Goal: Transaction & Acquisition: Purchase product/service

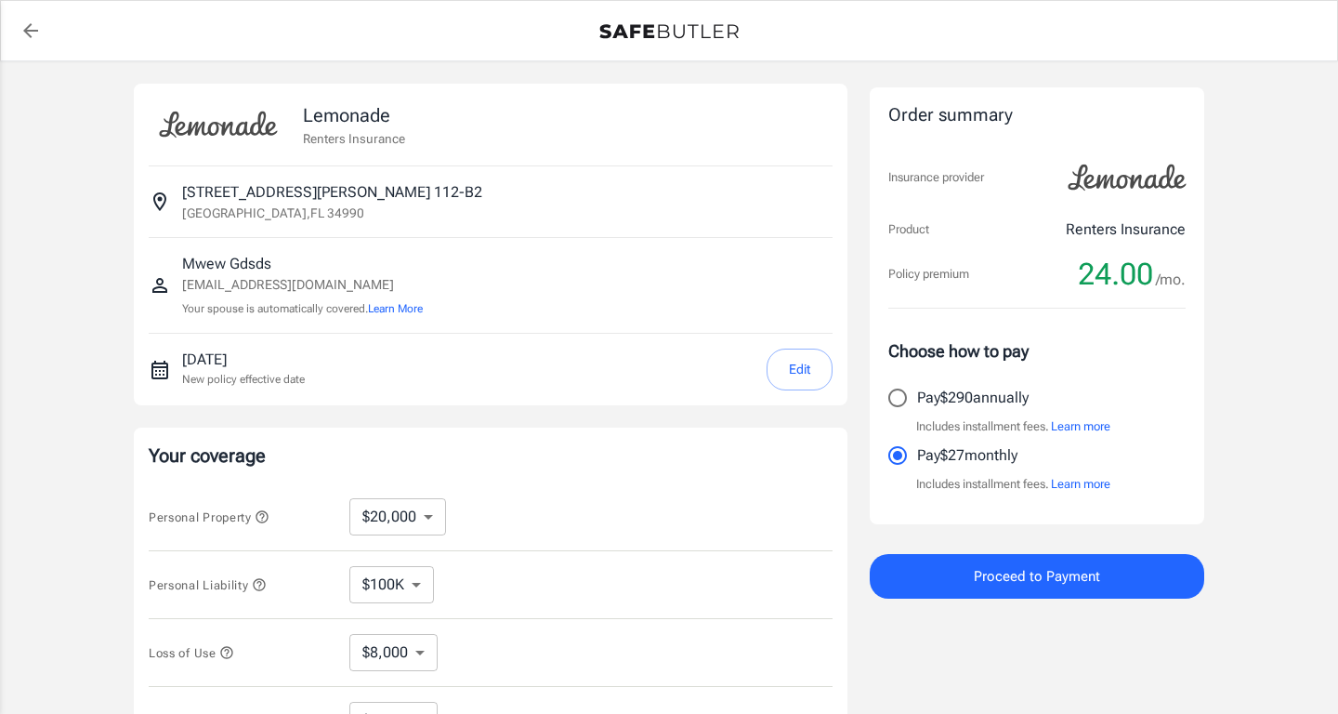
select select "20000"
select select "500"
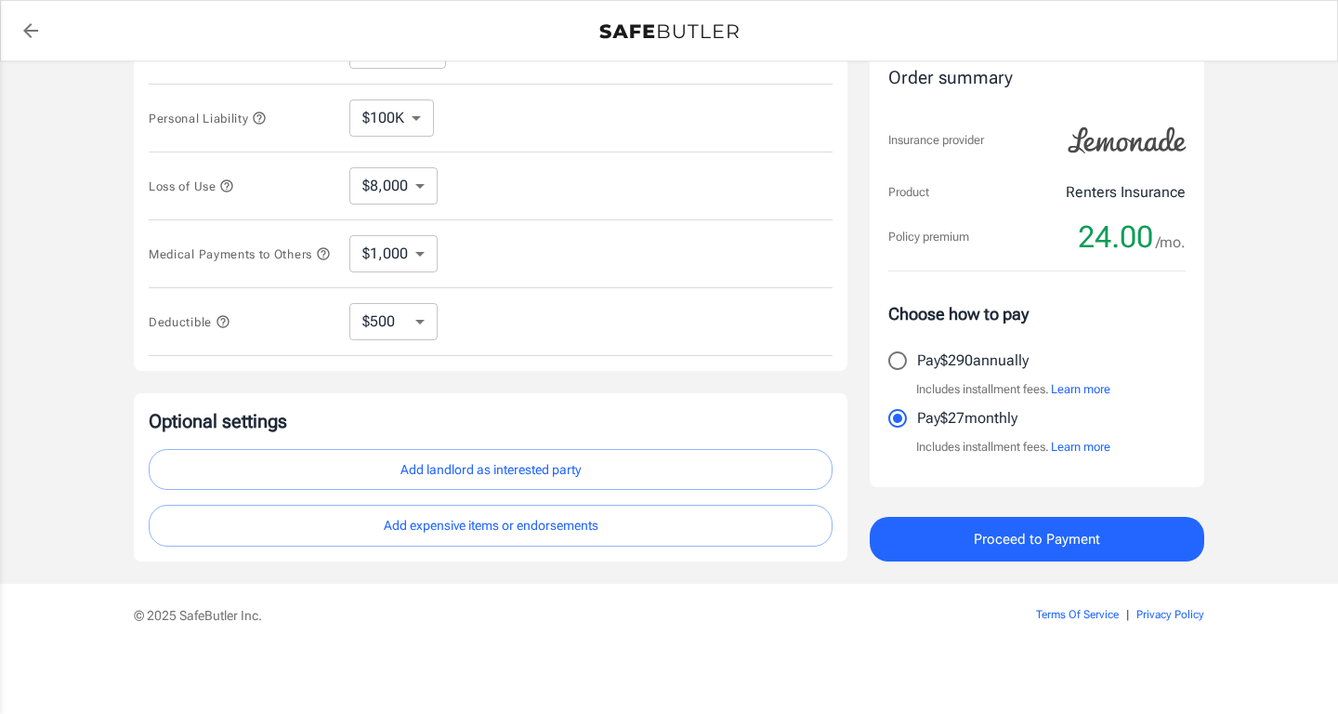
scroll to position [474, 0]
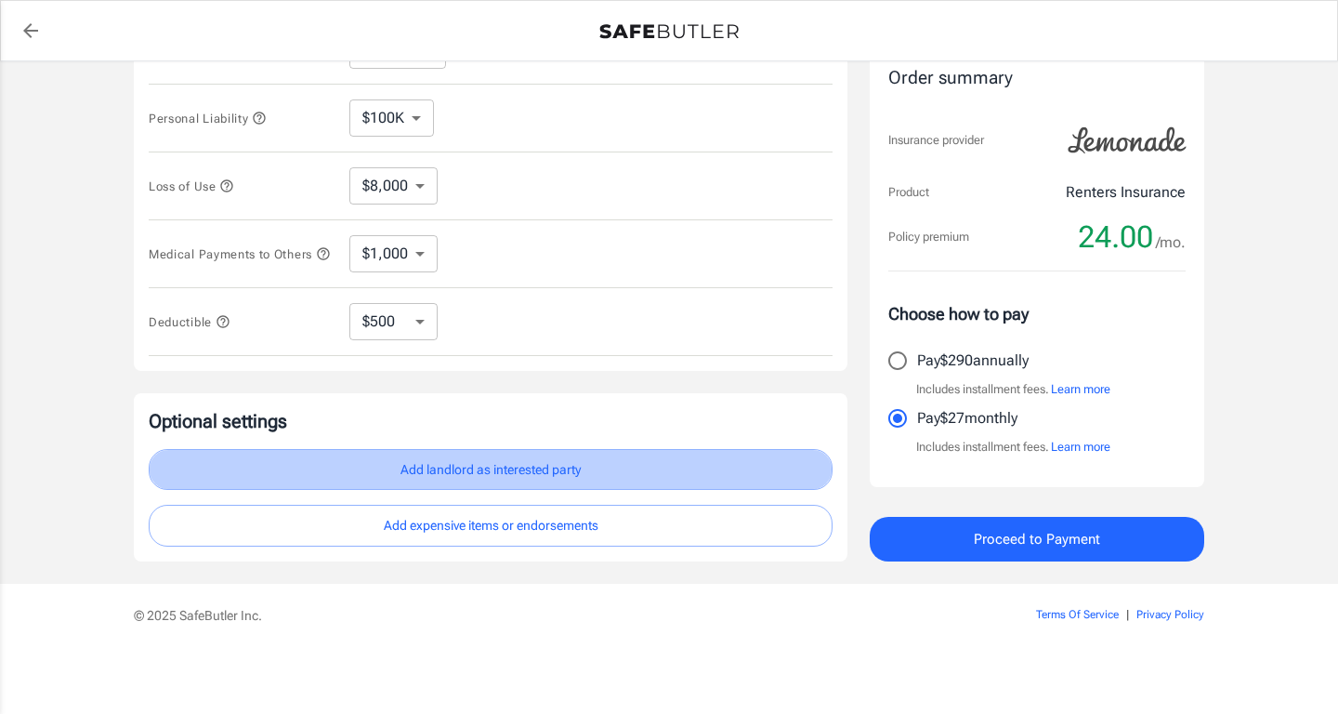
click at [487, 474] on button "Add landlord as interested party" at bounding box center [491, 470] width 684 height 42
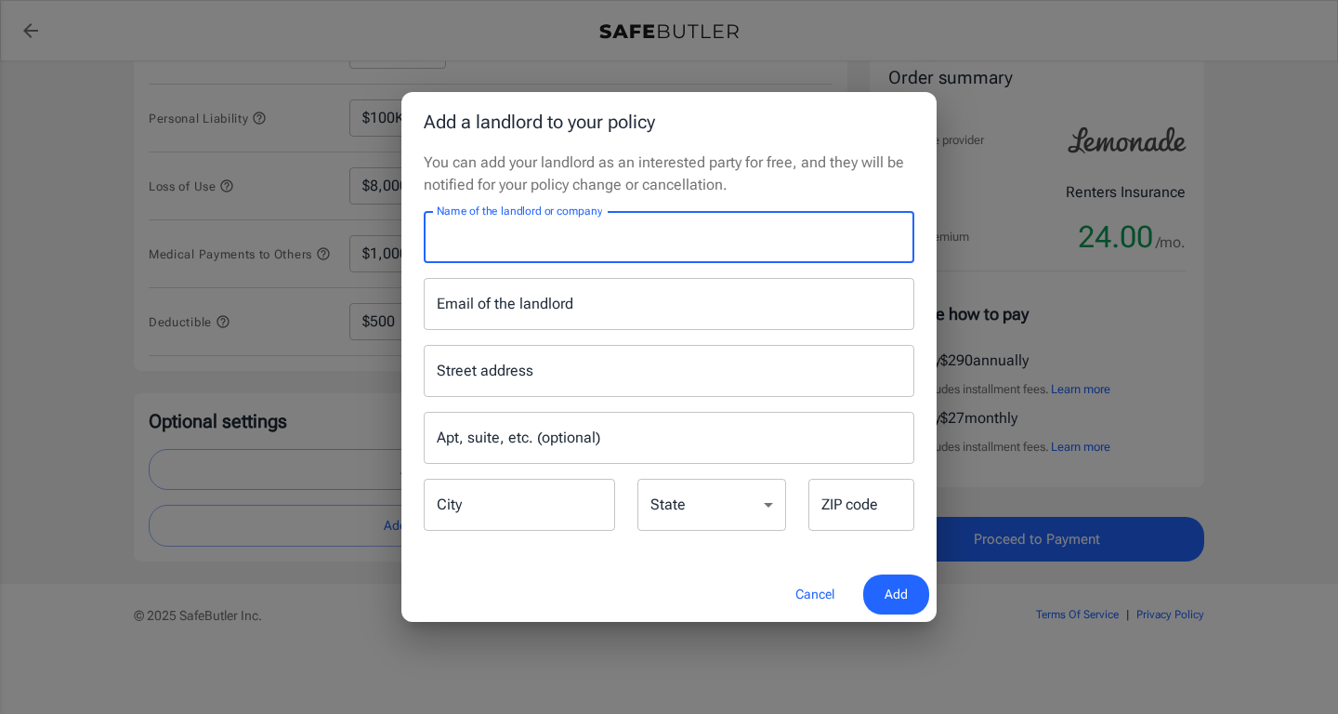
click at [480, 259] on input "Name of the landlord or company" at bounding box center [669, 237] width 491 height 52
type input "wwd"
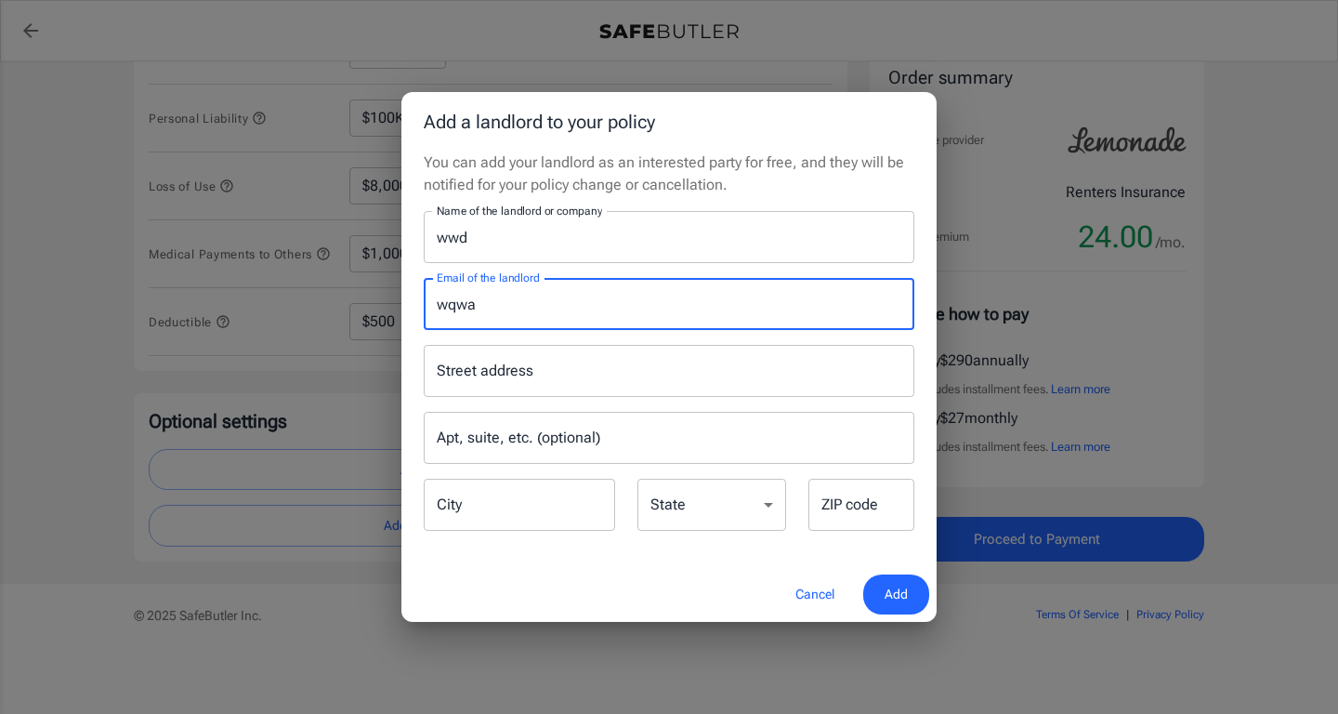
type input "wqwa"
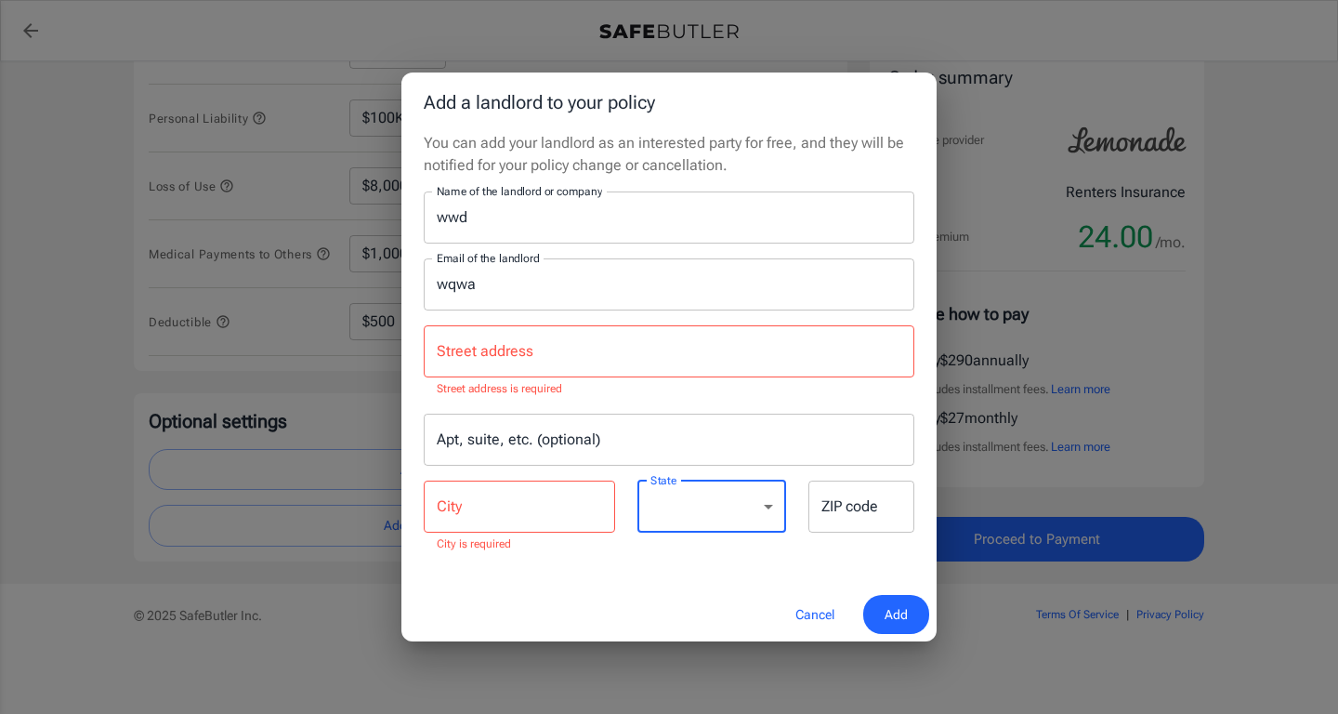
click at [885, 618] on button "Add" at bounding box center [896, 615] width 66 height 40
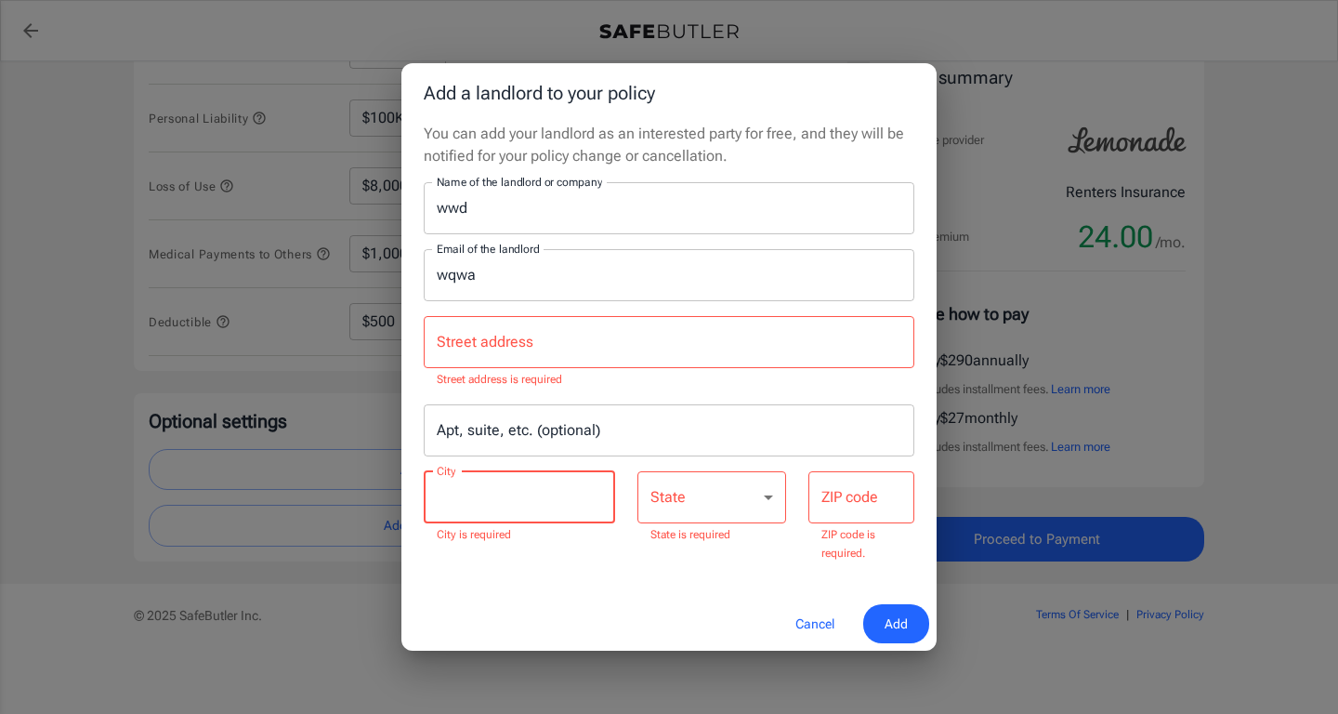
click at [485, 501] on input "City" at bounding box center [519, 497] width 191 height 52
type input "pa"
click at [638, 471] on select "[US_STATE] [US_STATE] [US_STATE] [US_STATE] [US_STATE] [US_STATE] [US_STATE] [U…" at bounding box center [712, 497] width 149 height 52
select select "FL"
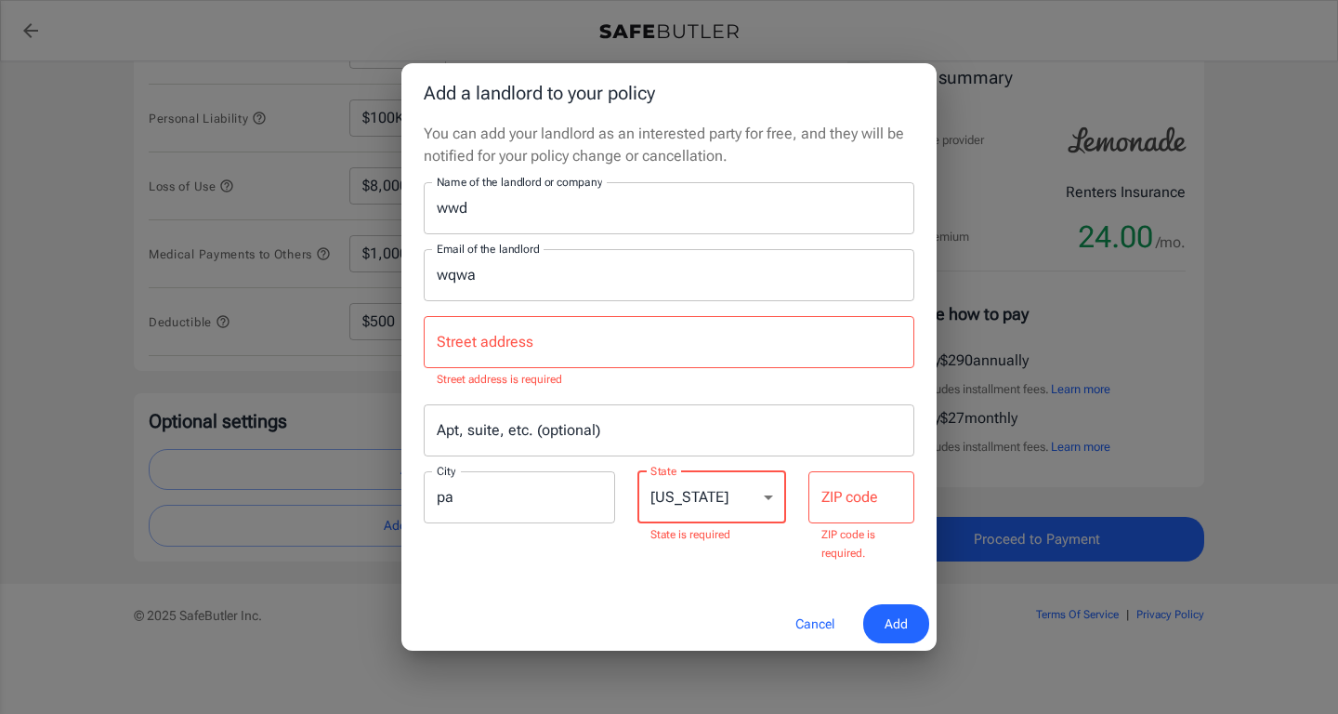
click option "[US_STATE]" at bounding box center [0, 0] width 0 height 0
click at [725, 578] on div "You can add your landlord as an interested party for free, and they will be not…" at bounding box center [668, 360] width 535 height 474
click at [865, 508] on input "ZIP code" at bounding box center [862, 497] width 106 height 52
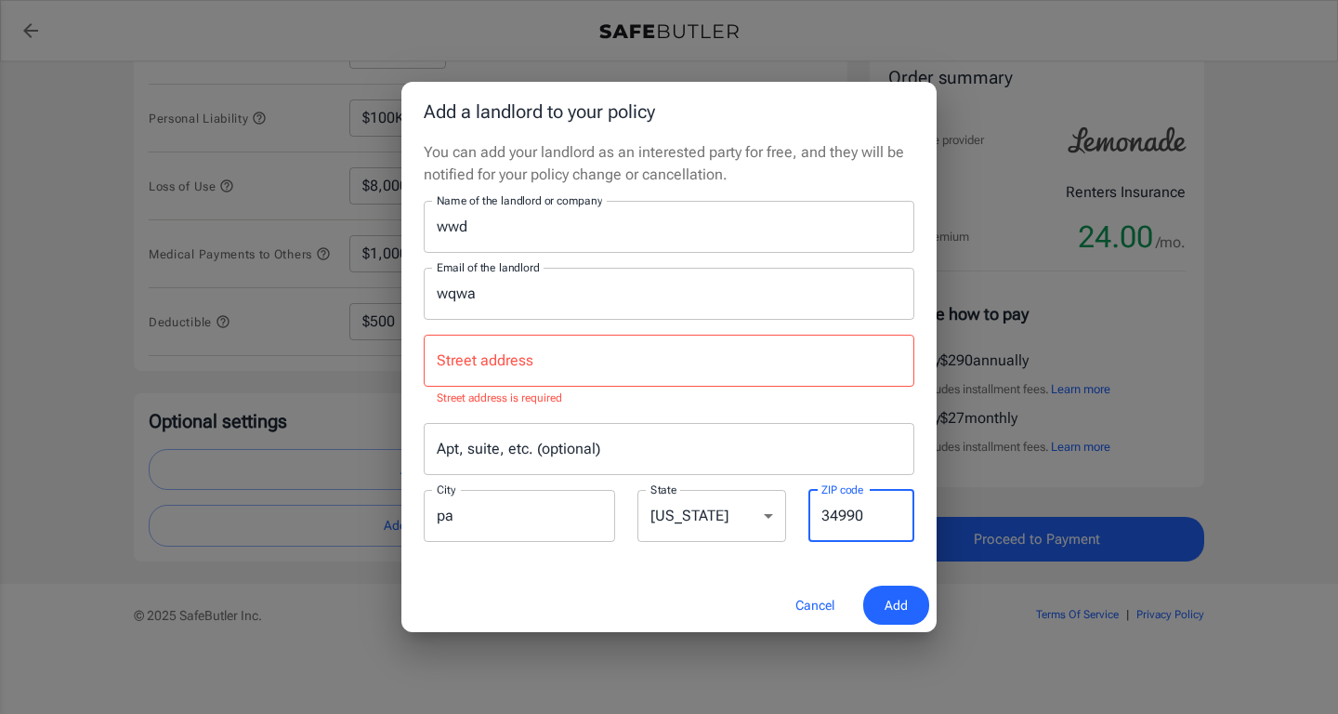
type input "34990"
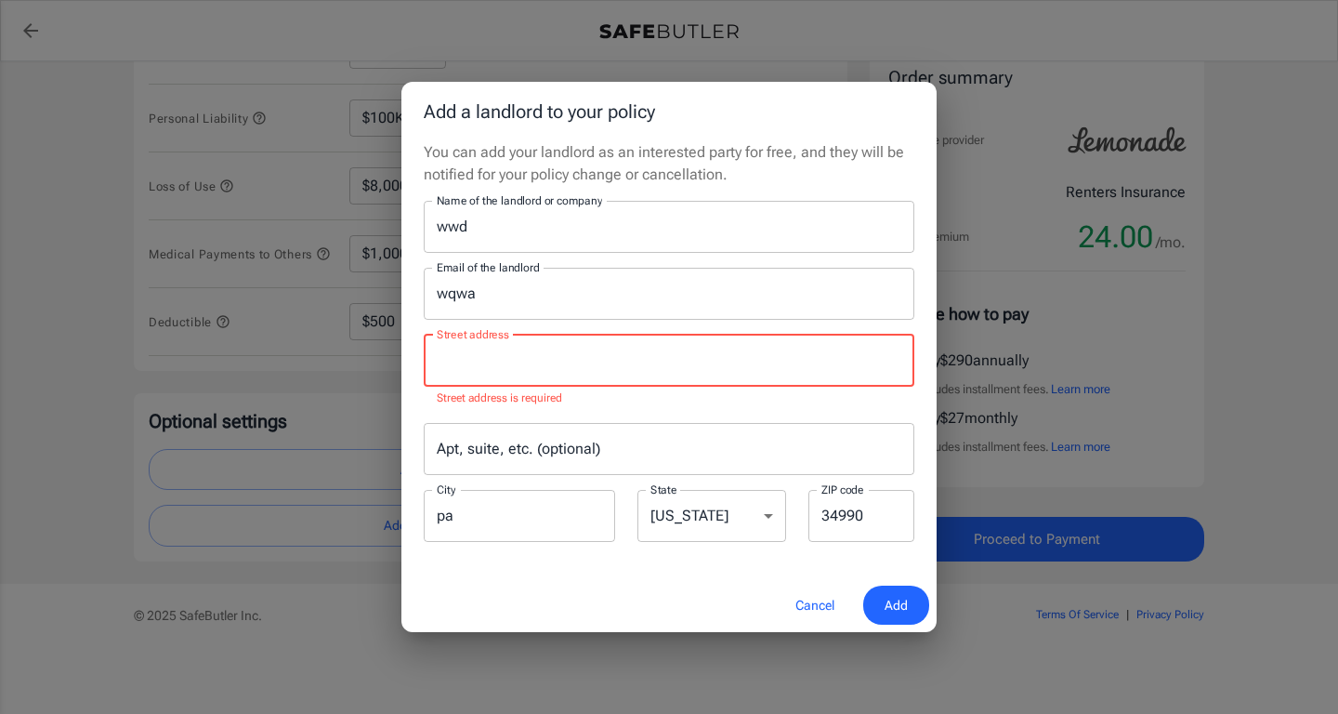
click at [635, 361] on input "Street address" at bounding box center [669, 360] width 474 height 35
paste input "[STREET_ADDRESS][PERSON_NAME]"
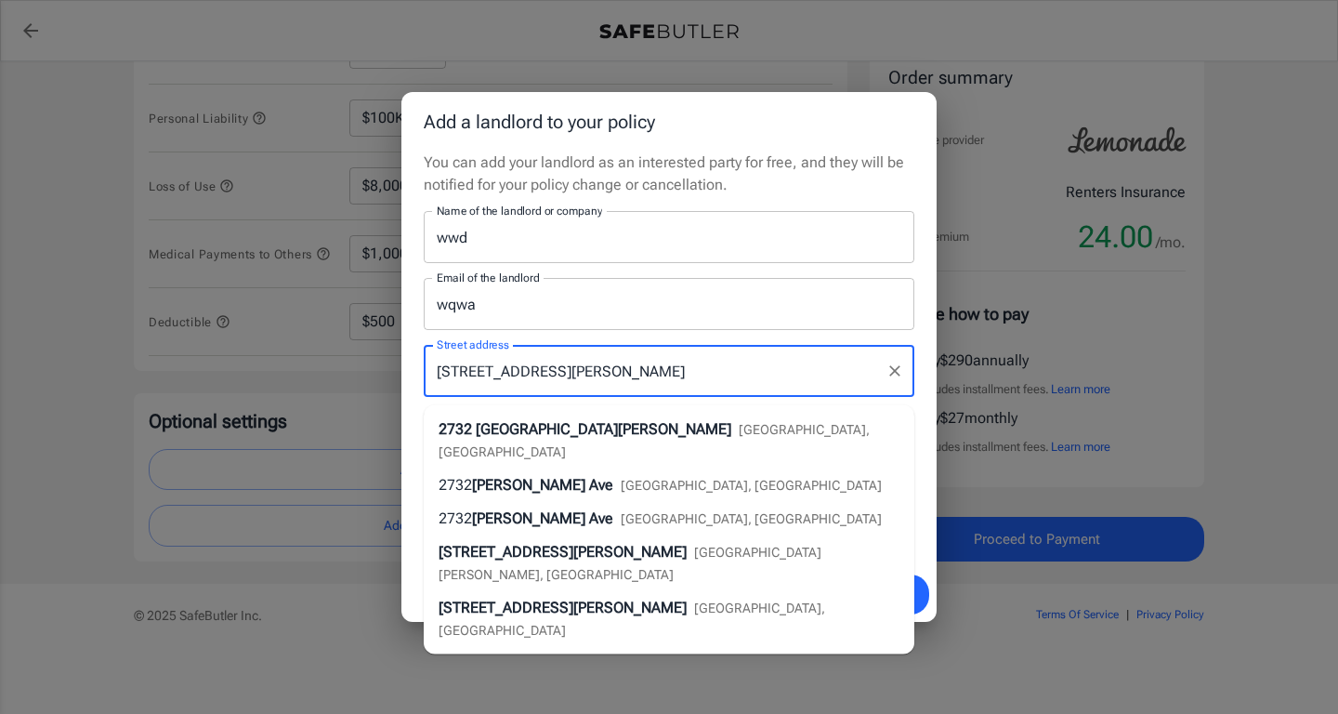
click at [656, 420] on span "[GEOGRAPHIC_DATA][PERSON_NAME]" at bounding box center [604, 429] width 256 height 18
type input "[STREET_ADDRESS][PERSON_NAME]"
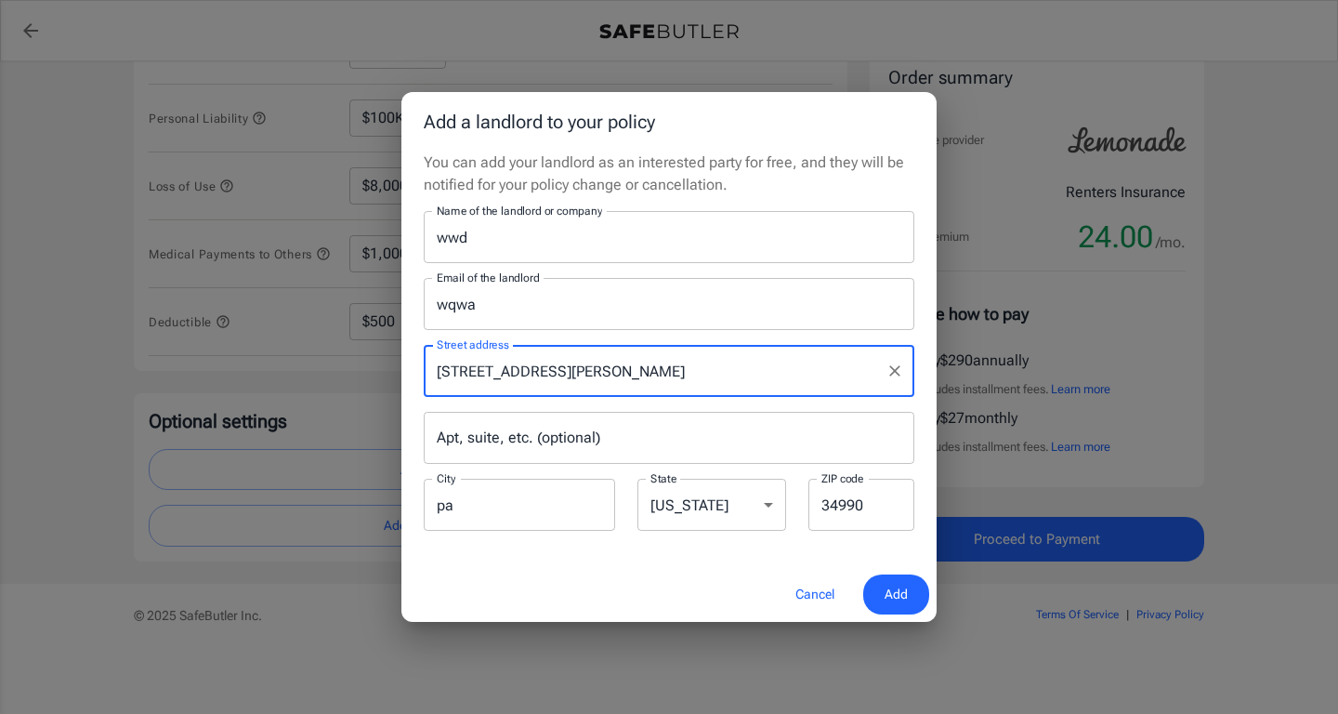
type input "[GEOGRAPHIC_DATA]"
type input "[STREET_ADDRESS][PERSON_NAME]"
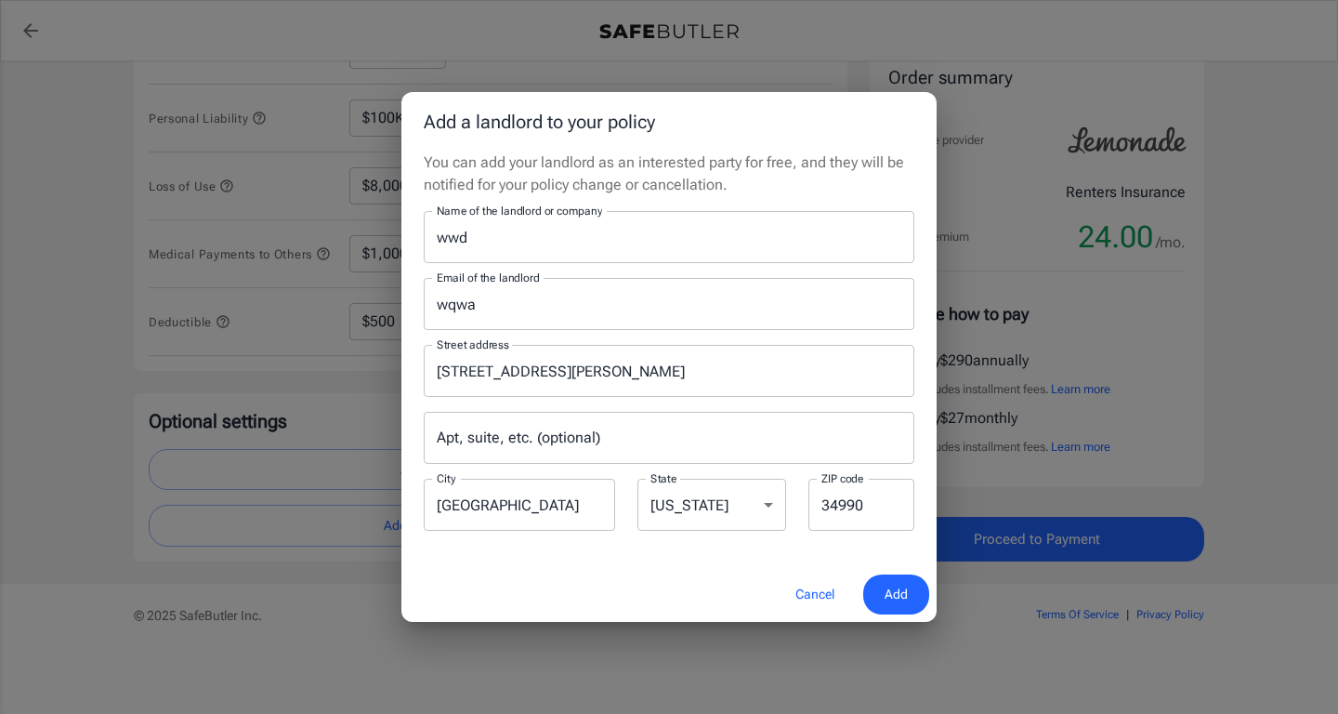
click at [893, 601] on span "Add" at bounding box center [896, 594] width 23 height 23
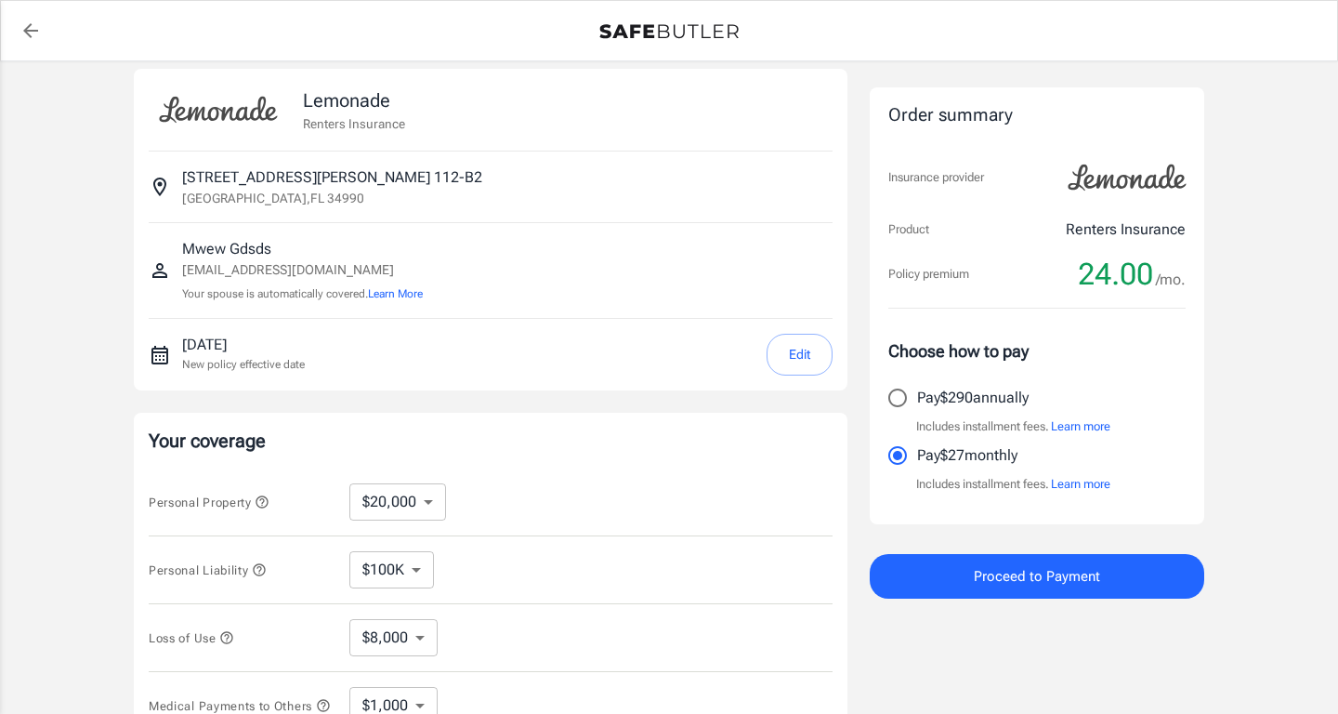
scroll to position [0, 0]
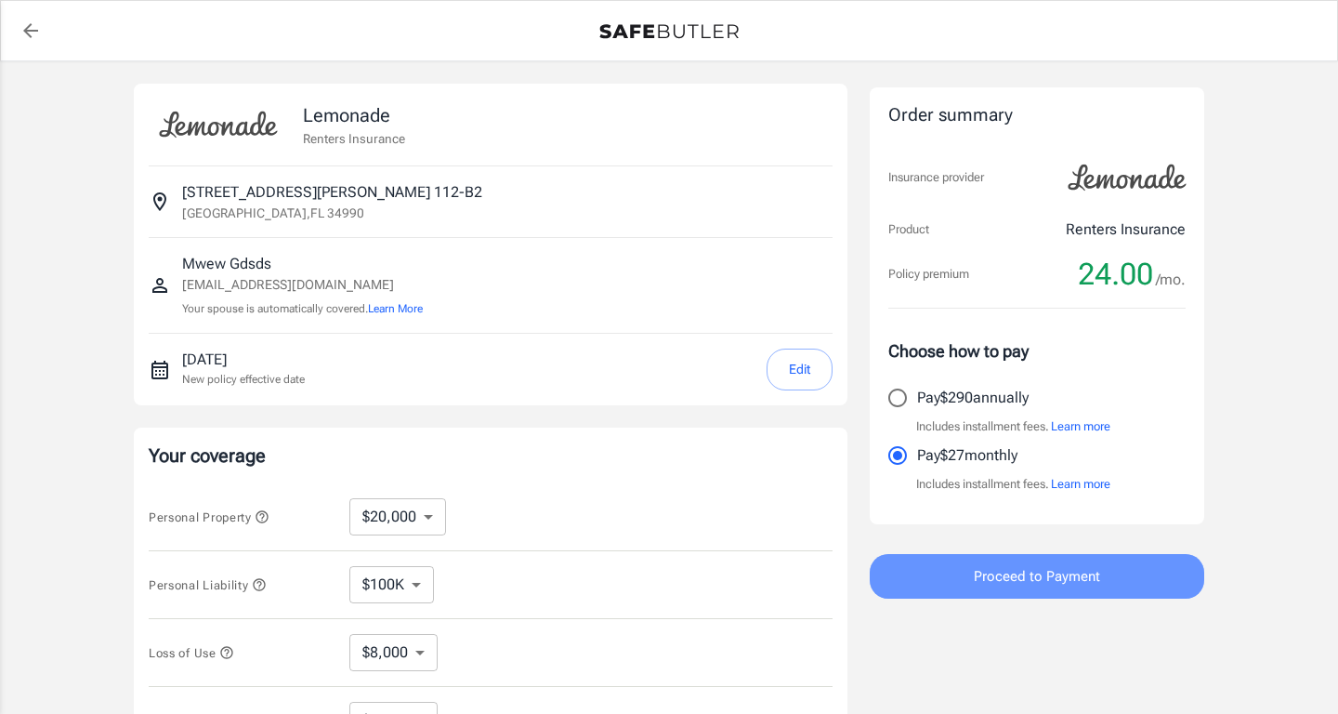
click at [1052, 596] on button "Proceed to Payment" at bounding box center [1037, 576] width 335 height 45
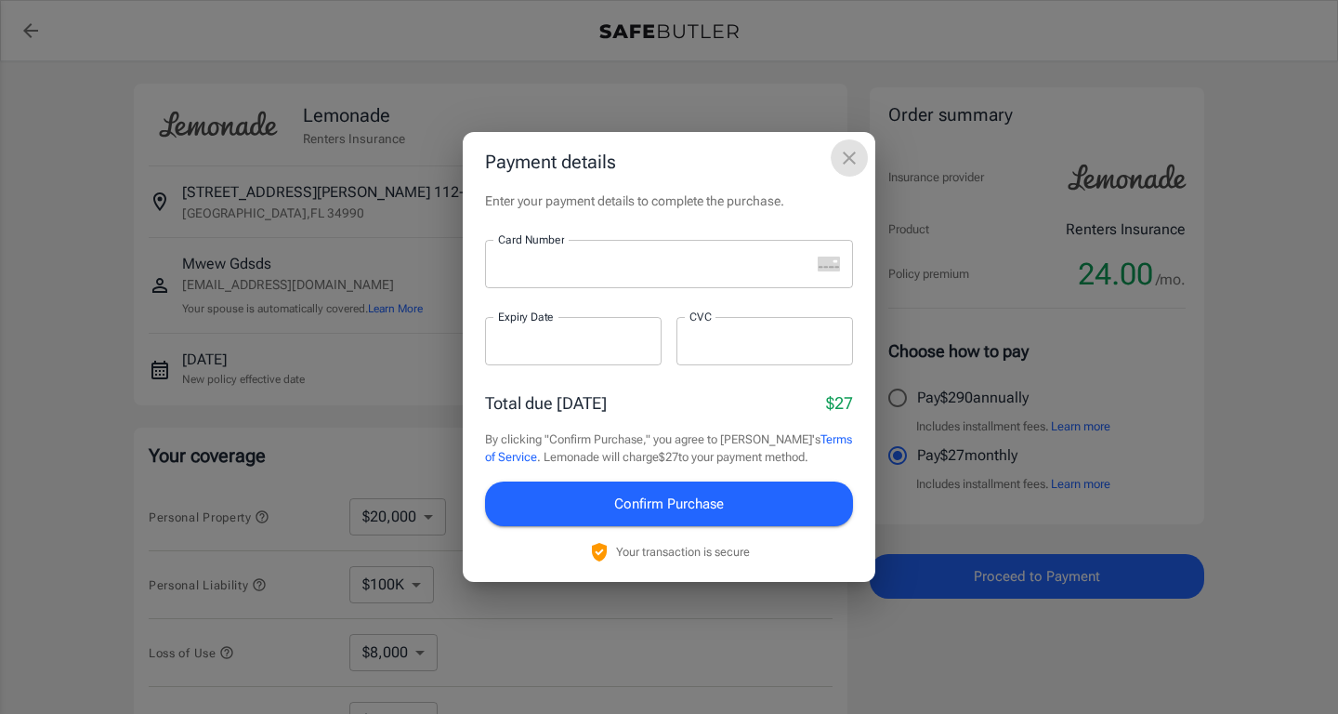
click at [842, 159] on icon "close" at bounding box center [849, 158] width 22 height 22
